Goal: Information Seeking & Learning: Check status

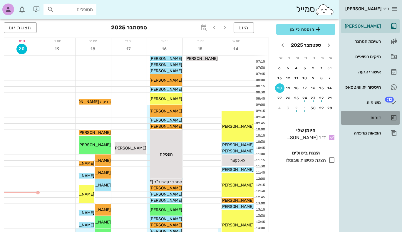
click at [376, 116] on div "דוחות" at bounding box center [361, 117] width 37 height 5
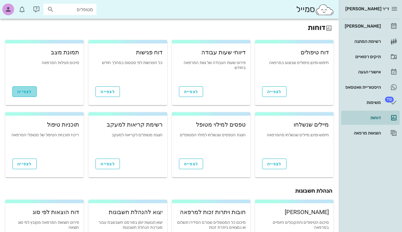
click at [23, 93] on span "לצפייה" at bounding box center [24, 91] width 14 height 5
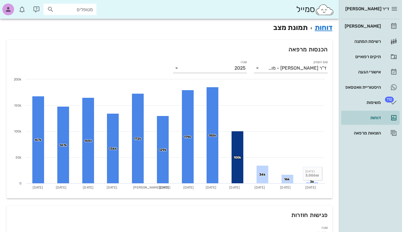
click at [293, 30] on h2 "דוחות תמונת מצב" at bounding box center [169, 27] width 326 height 11
click at [320, 28] on link "דוחות" at bounding box center [323, 27] width 18 height 8
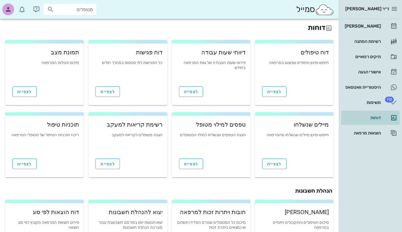
click at [152, 69] on div "כל הפגישות לפי סטטוס במהלך חודש" at bounding box center [127, 69] width 69 height 18
click at [110, 90] on span "לצפייה" at bounding box center [107, 91] width 14 height 5
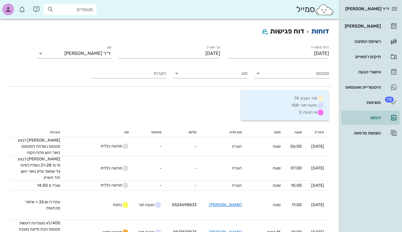
click at [320, 30] on link "דוחות" at bounding box center [320, 31] width 18 height 8
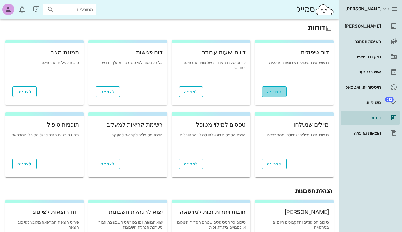
click at [277, 89] on link "לצפייה" at bounding box center [274, 91] width 24 height 11
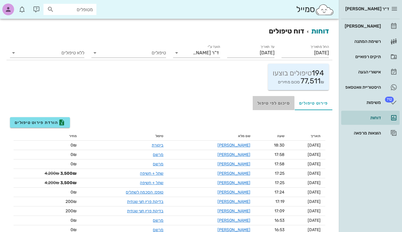
click at [270, 104] on div "סיכום לפי טיפול" at bounding box center [274, 103] width 42 height 14
